Goal: Unclear

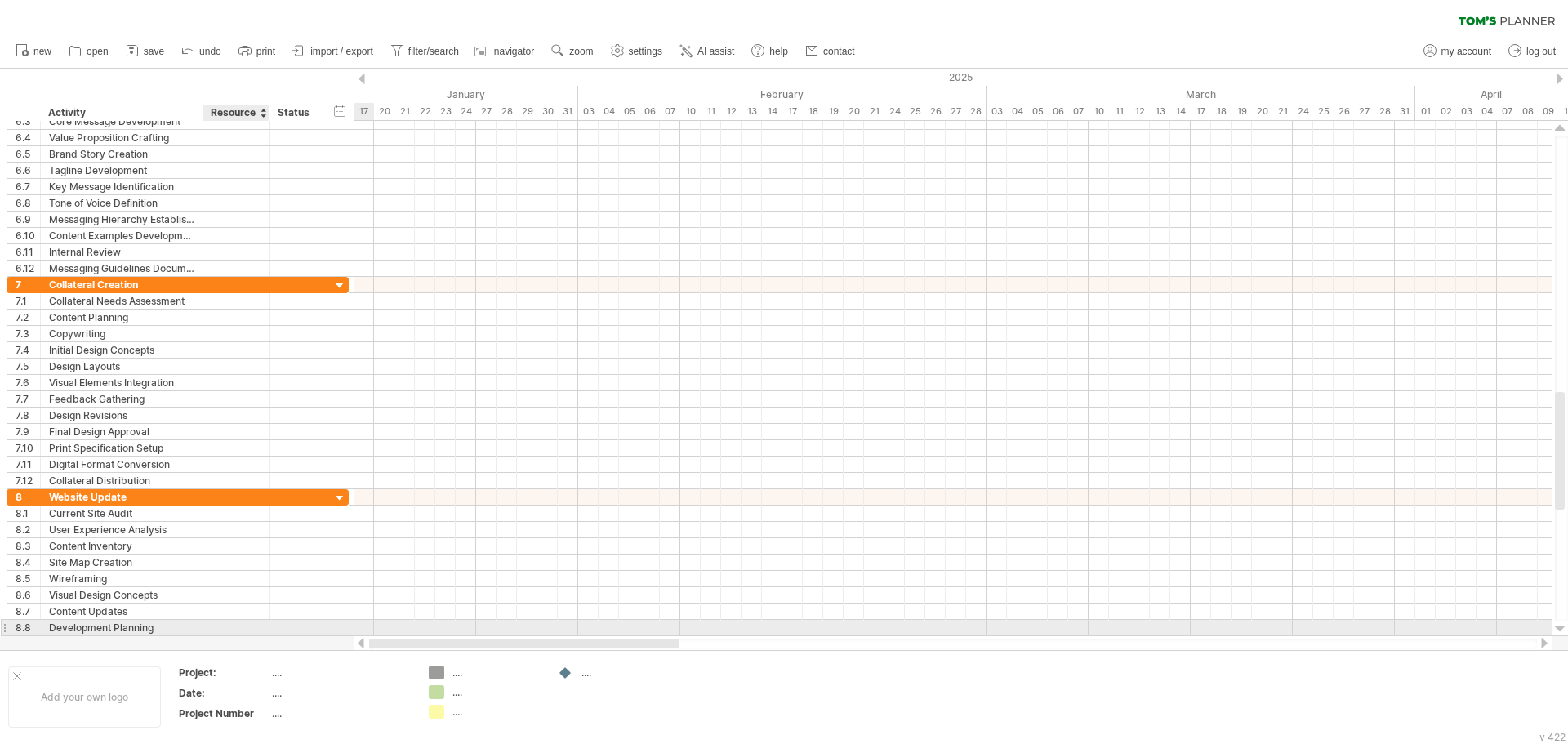
drag, startPoint x: 582, startPoint y: 642, endPoint x: 265, endPoint y: 631, distance: 317.2
click at [265, 631] on div "Trying to reach [DOMAIN_NAME] Connected again... 0% clear filter new 1" at bounding box center [784, 372] width 1568 height 744
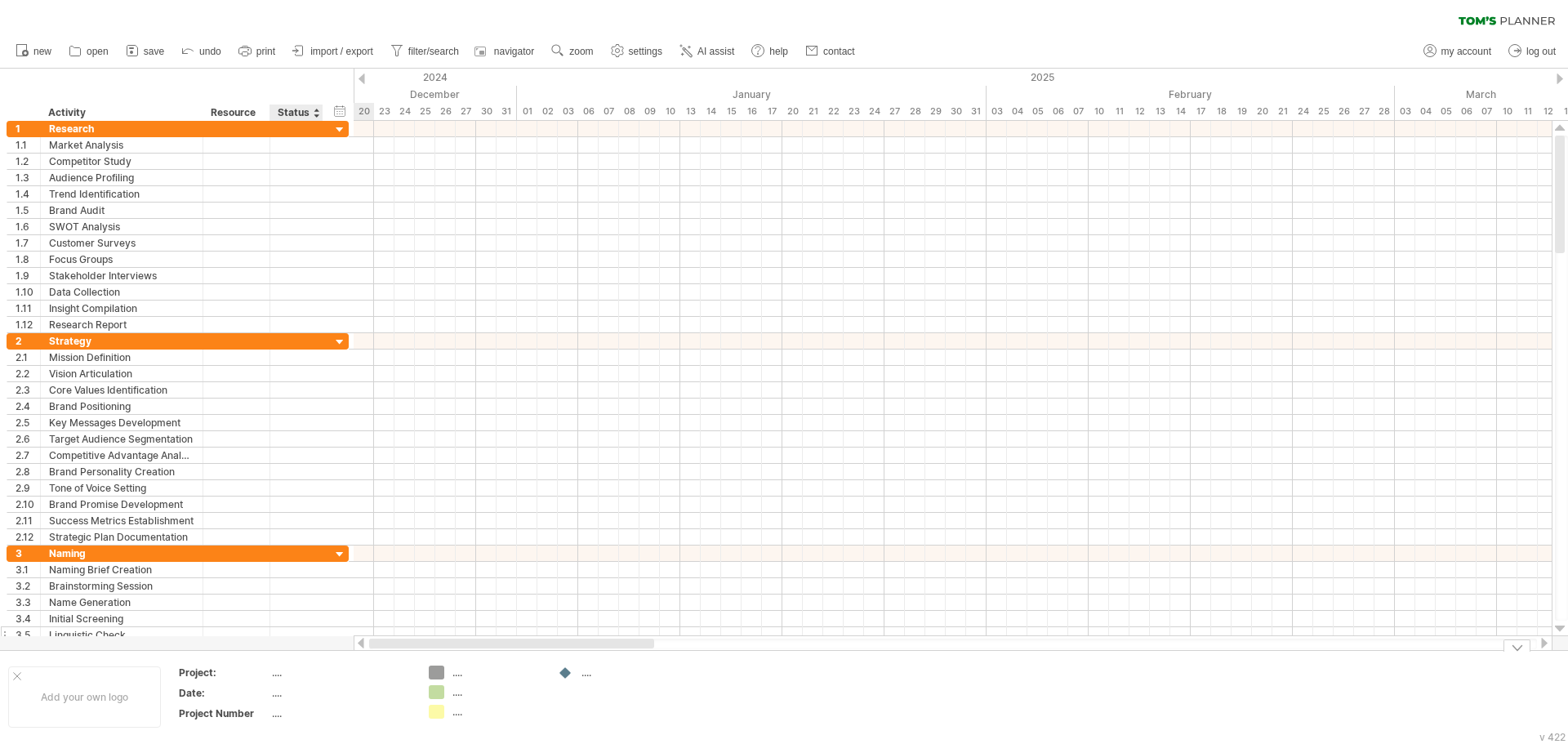
drag, startPoint x: 510, startPoint y: 643, endPoint x: 303, endPoint y: 627, distance: 207.6
click at [304, 643] on div "Trying to reach [DOMAIN_NAME] Connected again... 0% clear filter new 1" at bounding box center [784, 372] width 1568 height 744
click at [400, 129] on div at bounding box center [952, 129] width 1197 height 16
click at [436, 130] on div at bounding box center [952, 129] width 1197 height 16
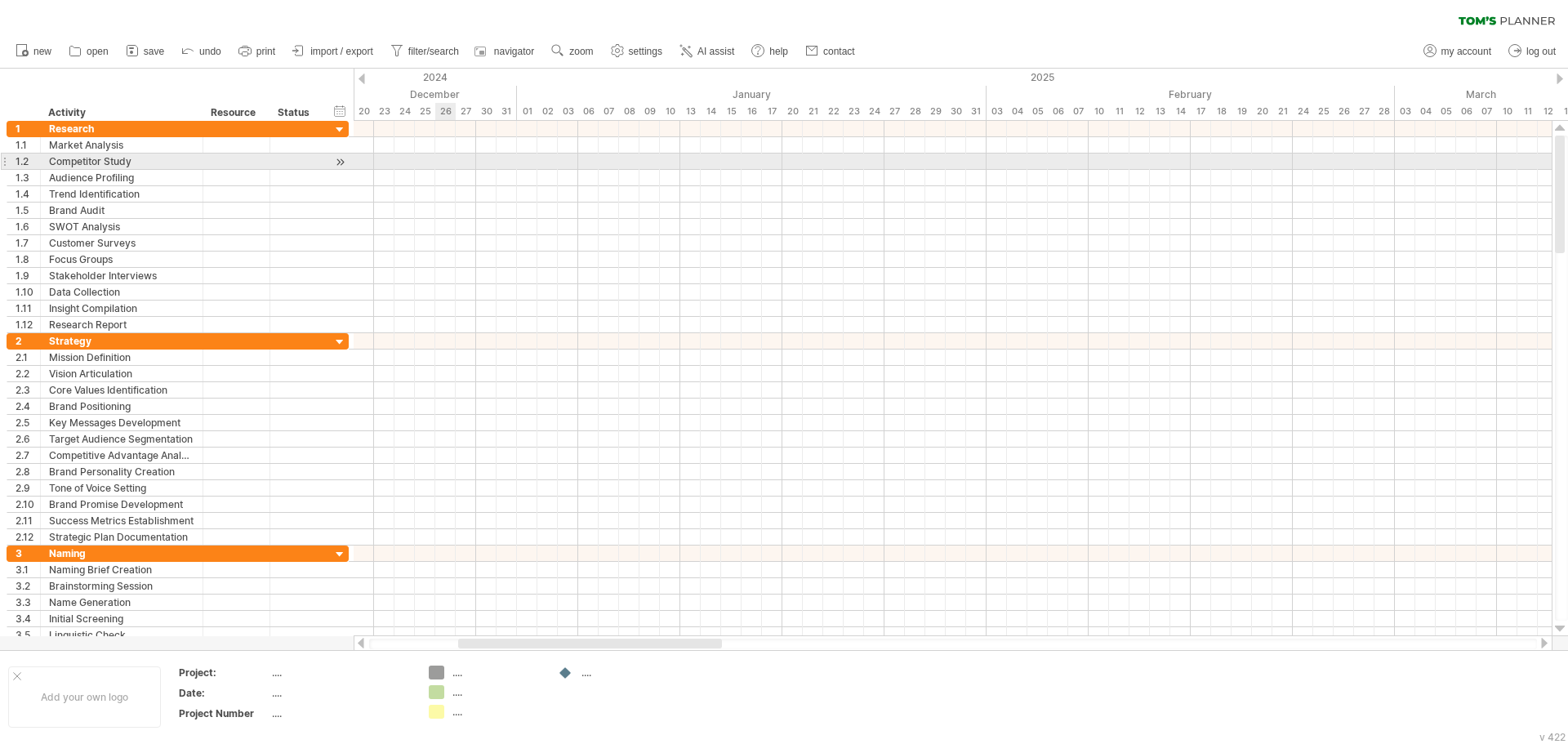
click at [439, 168] on div at bounding box center [952, 162] width 1197 height 16
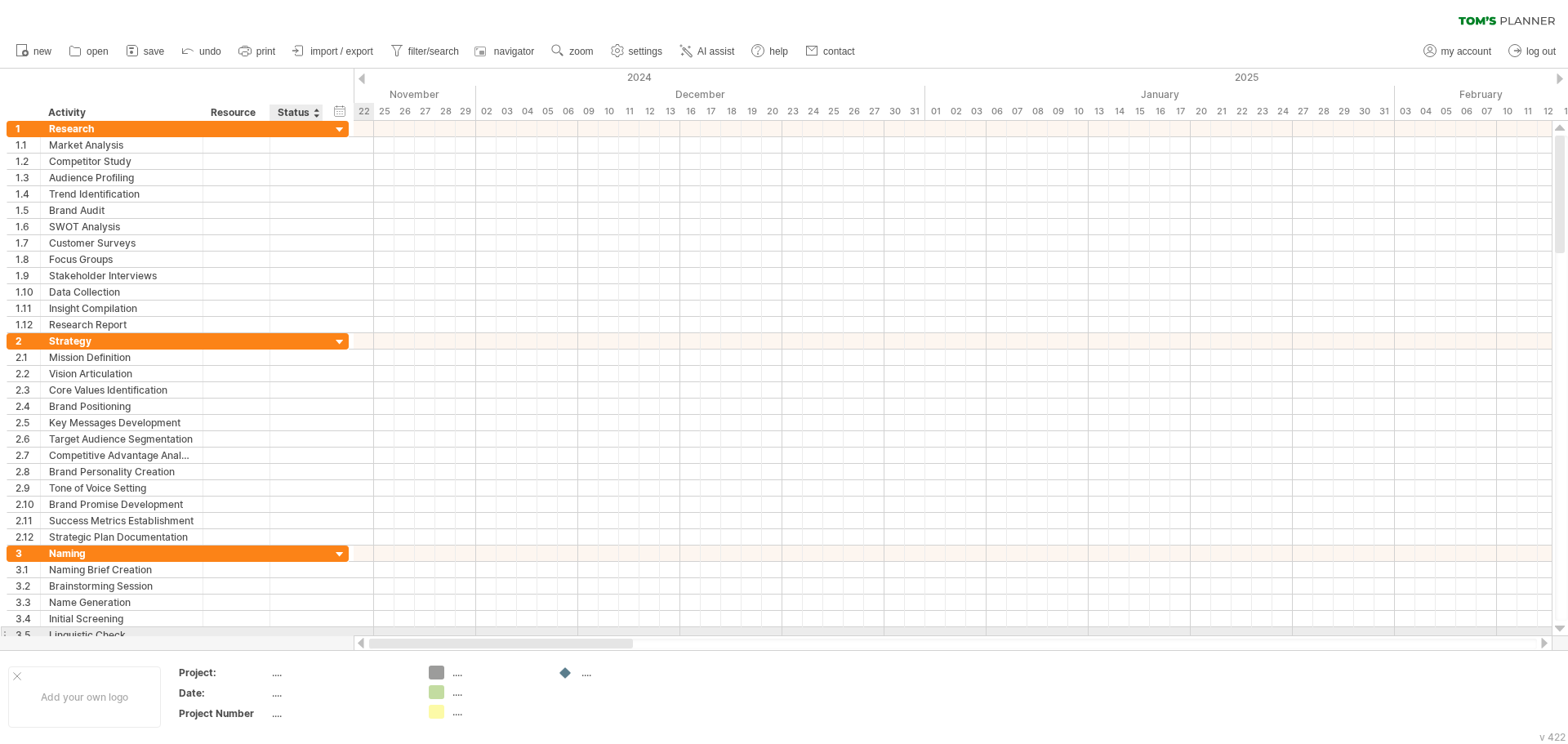
drag, startPoint x: 570, startPoint y: 646, endPoint x: 331, endPoint y: 629, distance: 239.6
click at [331, 629] on div "Trying to reach [DOMAIN_NAME] Connected again... 0% clear filter new 1" at bounding box center [784, 372] width 1568 height 744
drag, startPoint x: 496, startPoint y: 641, endPoint x: 1083, endPoint y: 598, distance: 588.6
click at [1110, 671] on div "Trying to reach [DOMAIN_NAME] Connected again... 0% clear filter new 1" at bounding box center [784, 372] width 1568 height 744
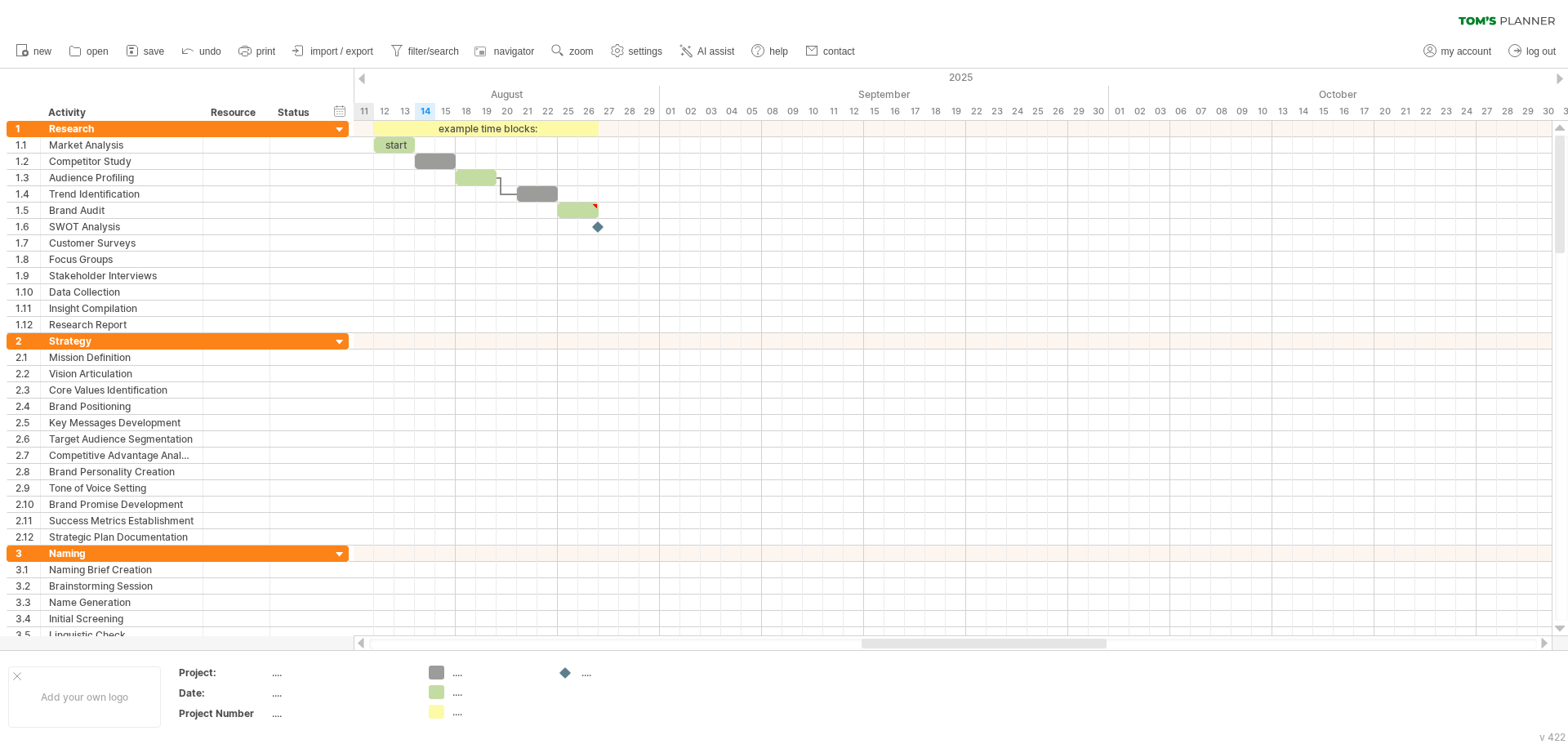
drag, startPoint x: 710, startPoint y: 645, endPoint x: 1032, endPoint y: 642, distance: 322.0
click at [1032, 642] on div at bounding box center [983, 643] width 245 height 10
click at [1119, 13] on div "clear filter reapply filter" at bounding box center [784, 17] width 1568 height 35
click at [777, 7] on div "clear filter reapply filter" at bounding box center [784, 17] width 1568 height 35
